Goal: Communication & Community: Answer question/provide support

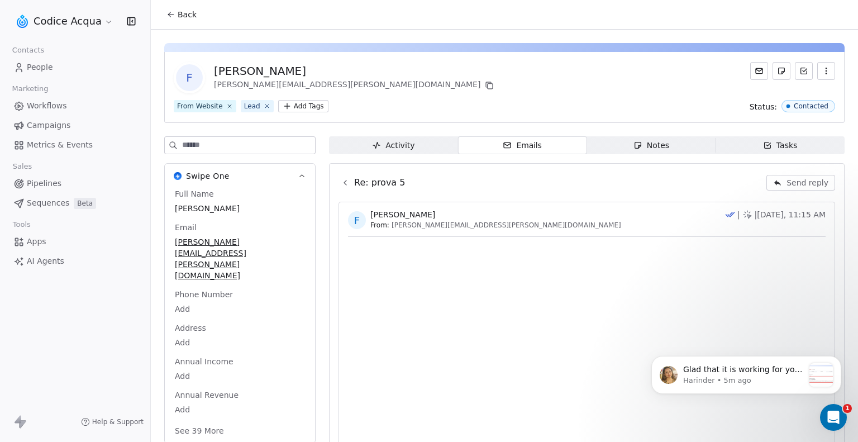
scroll to position [656, 0]
click at [753, 370] on span "Glad that it is working for you too :) Regarding your second query- do you mean…" at bounding box center [743, 397] width 120 height 64
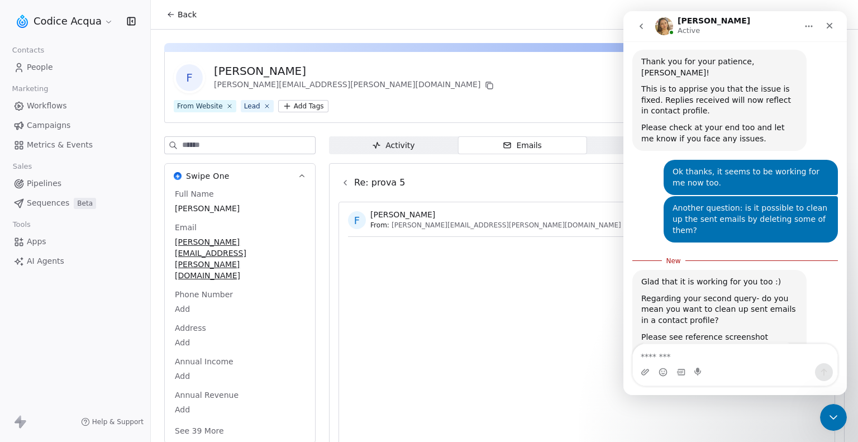
scroll to position [675, 0]
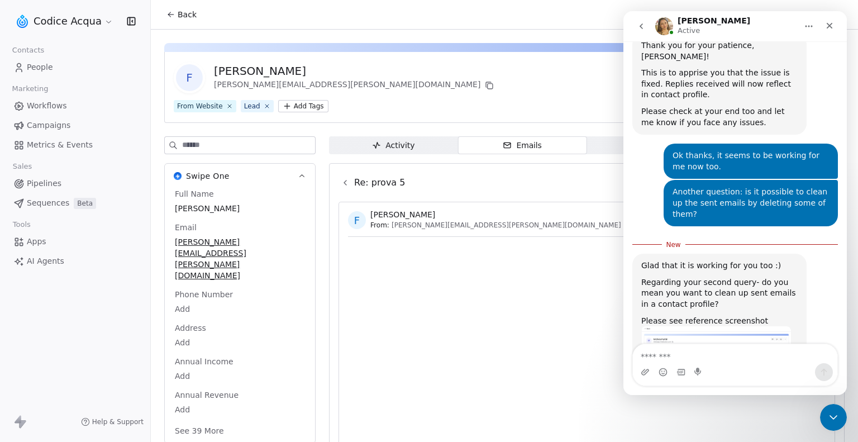
click at [733, 326] on img "Harinder says…" at bounding box center [716, 363] width 150 height 74
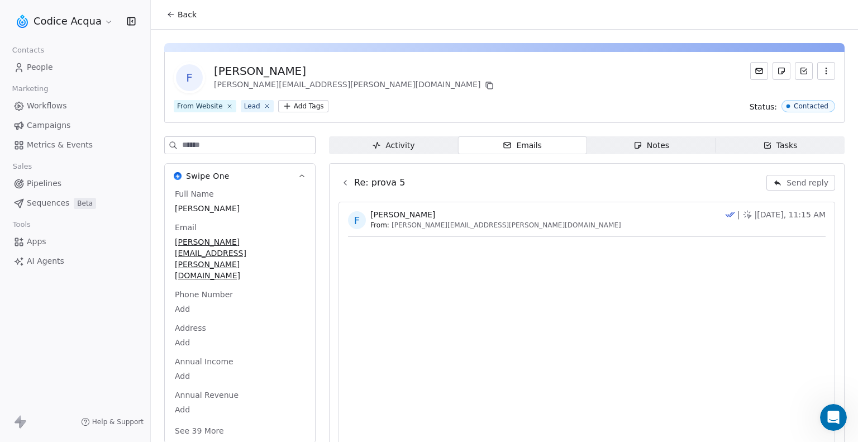
click at [345, 181] on icon at bounding box center [345, 182] width 2 height 4
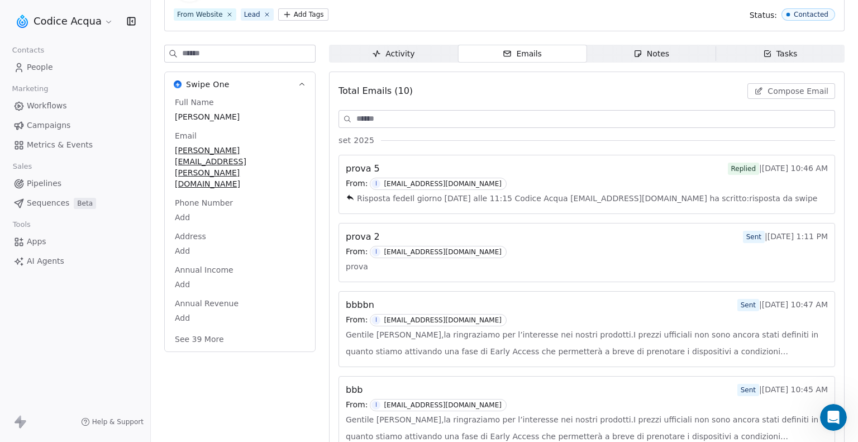
scroll to position [112, 0]
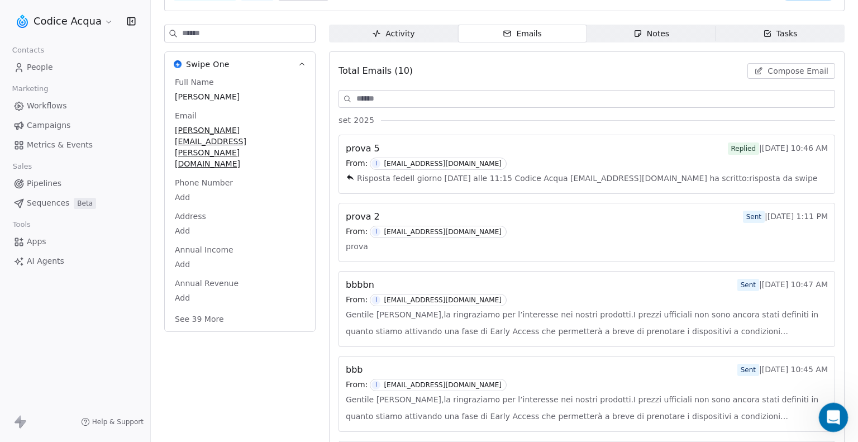
click at [828, 417] on icon "Open Intercom Messenger" at bounding box center [832, 415] width 8 height 9
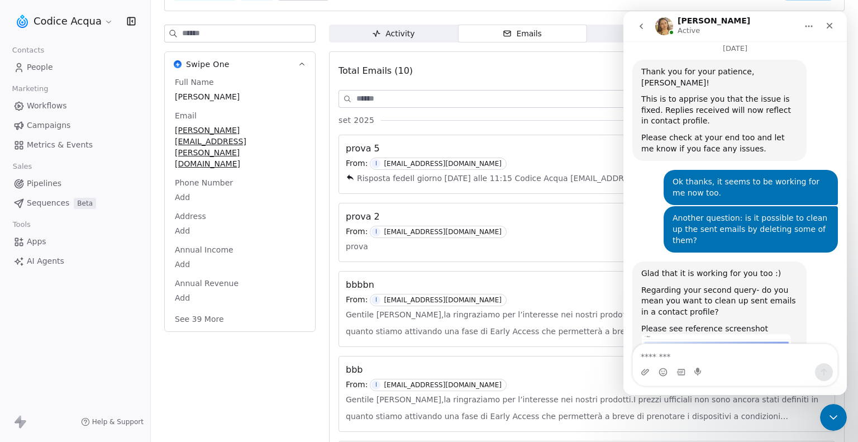
scroll to position [656, 0]
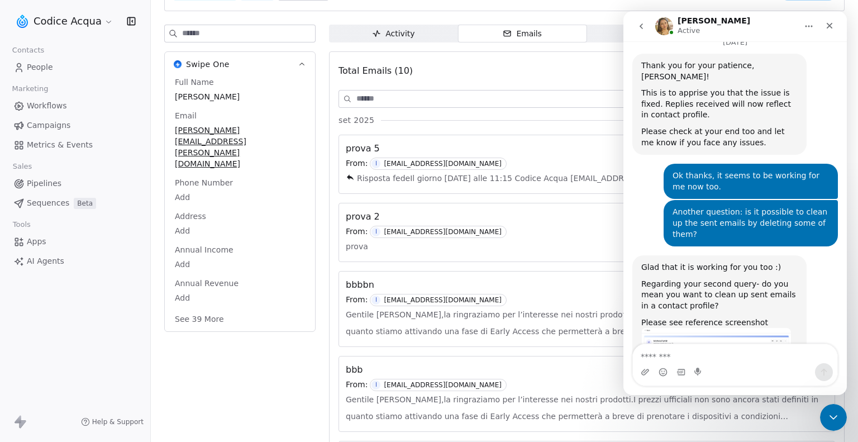
click at [701, 350] on textarea "Message…" at bounding box center [735, 353] width 204 height 19
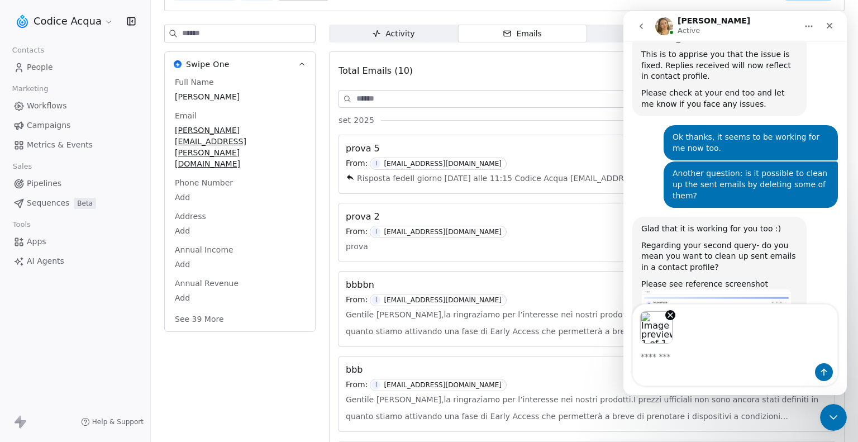
scroll to position [696, 0]
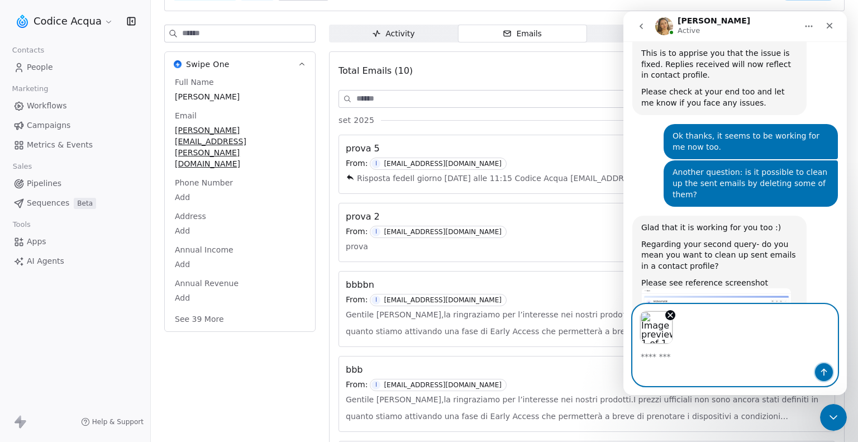
click at [821, 370] on icon "Send a message…" at bounding box center [823, 371] width 9 height 9
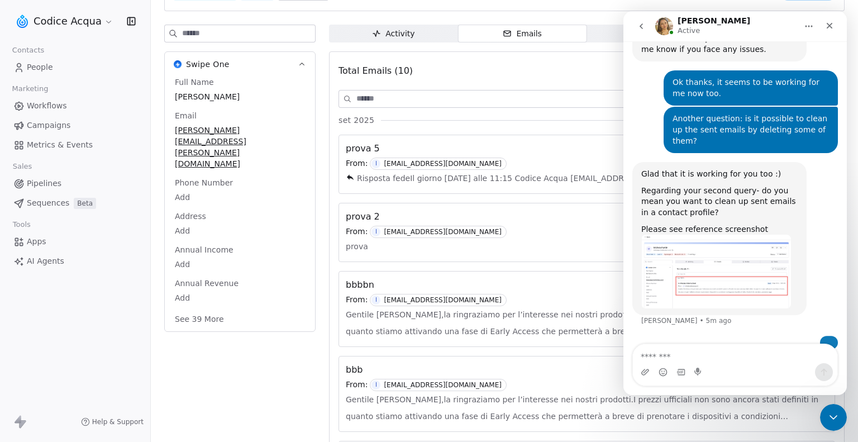
scroll to position [753, 0]
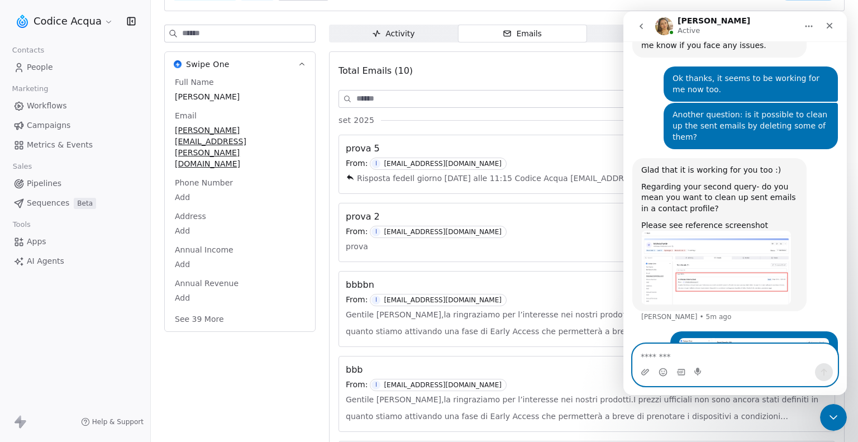
click at [686, 355] on textarea "Message…" at bounding box center [735, 353] width 204 height 19
paste textarea "**********"
type textarea "**********"
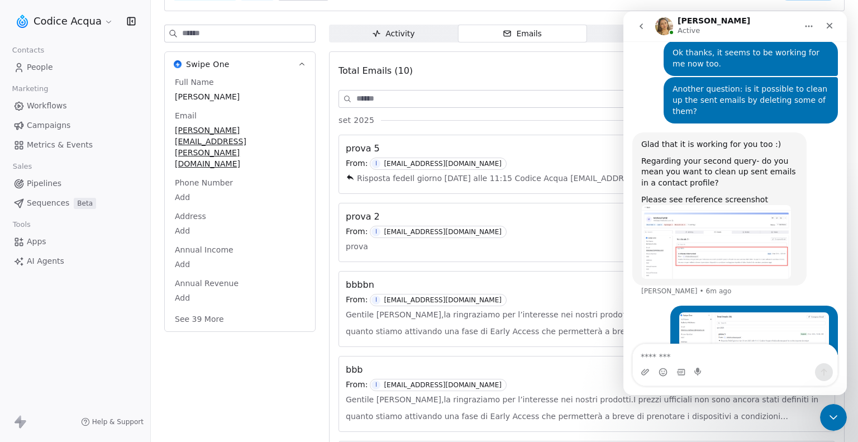
click at [524, 276] on div "bbbbn Sent | [DATE] 10:47 AM From: I [EMAIL_ADDRESS][DOMAIN_NAME] Gentile [PERS…" at bounding box center [586, 308] width 495 height 75
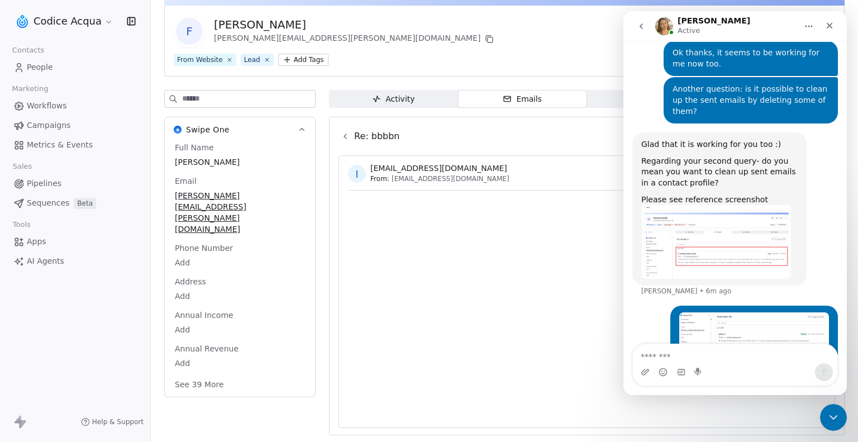
scroll to position [45, 0]
drag, startPoint x: 834, startPoint y: 28, endPoint x: 1457, endPoint y: 39, distance: 622.8
click at [834, 28] on div "Close" at bounding box center [829, 26] width 20 height 20
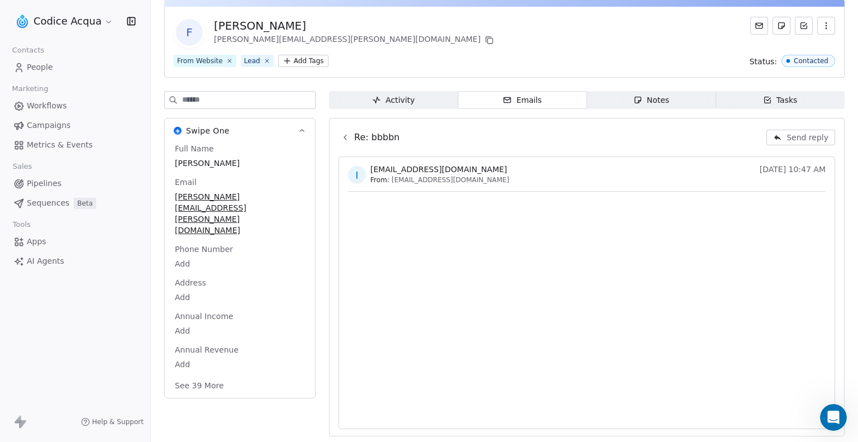
click at [347, 138] on icon at bounding box center [345, 137] width 9 height 9
